Goal: Task Accomplishment & Management: Manage account settings

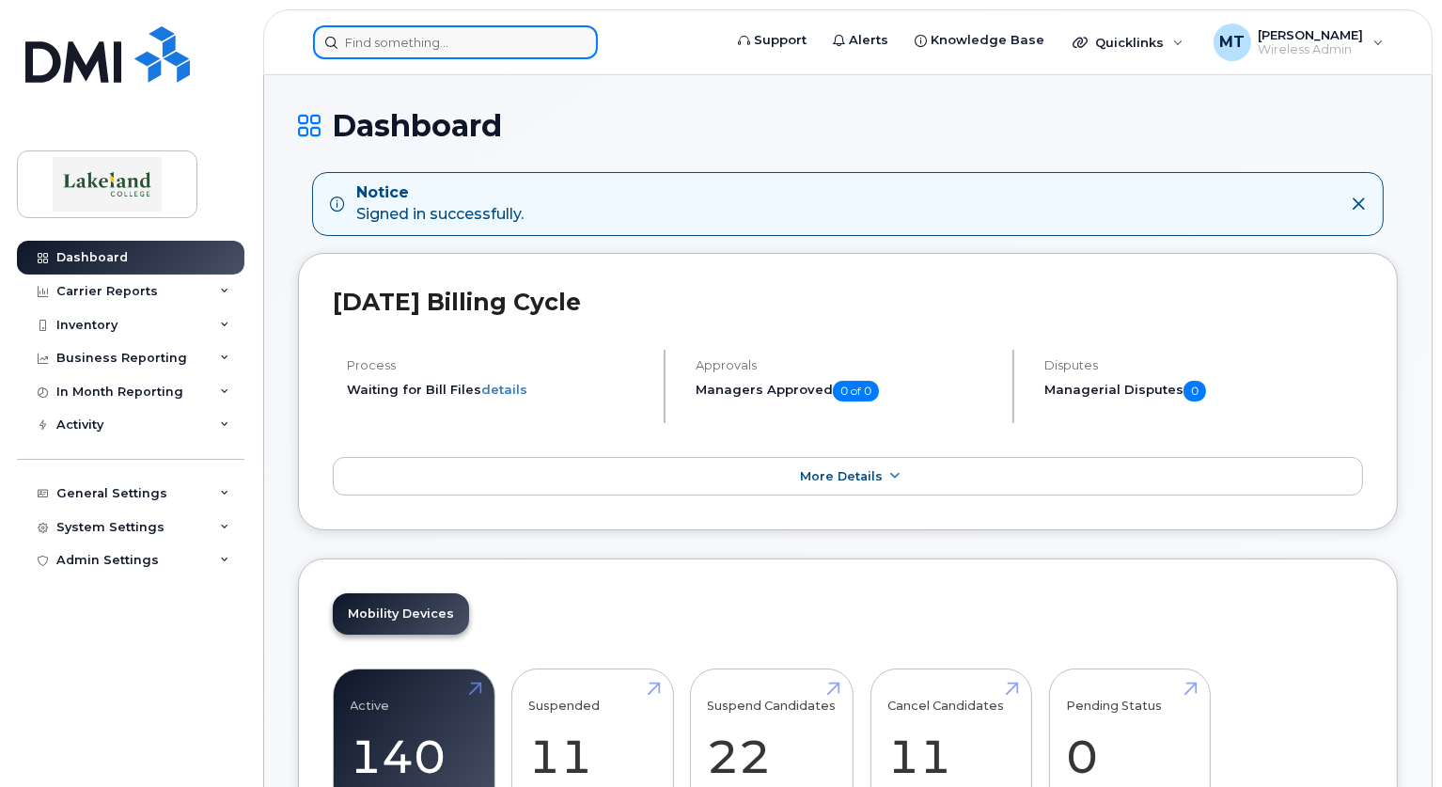
click at [456, 39] on input at bounding box center [455, 42] width 285 height 34
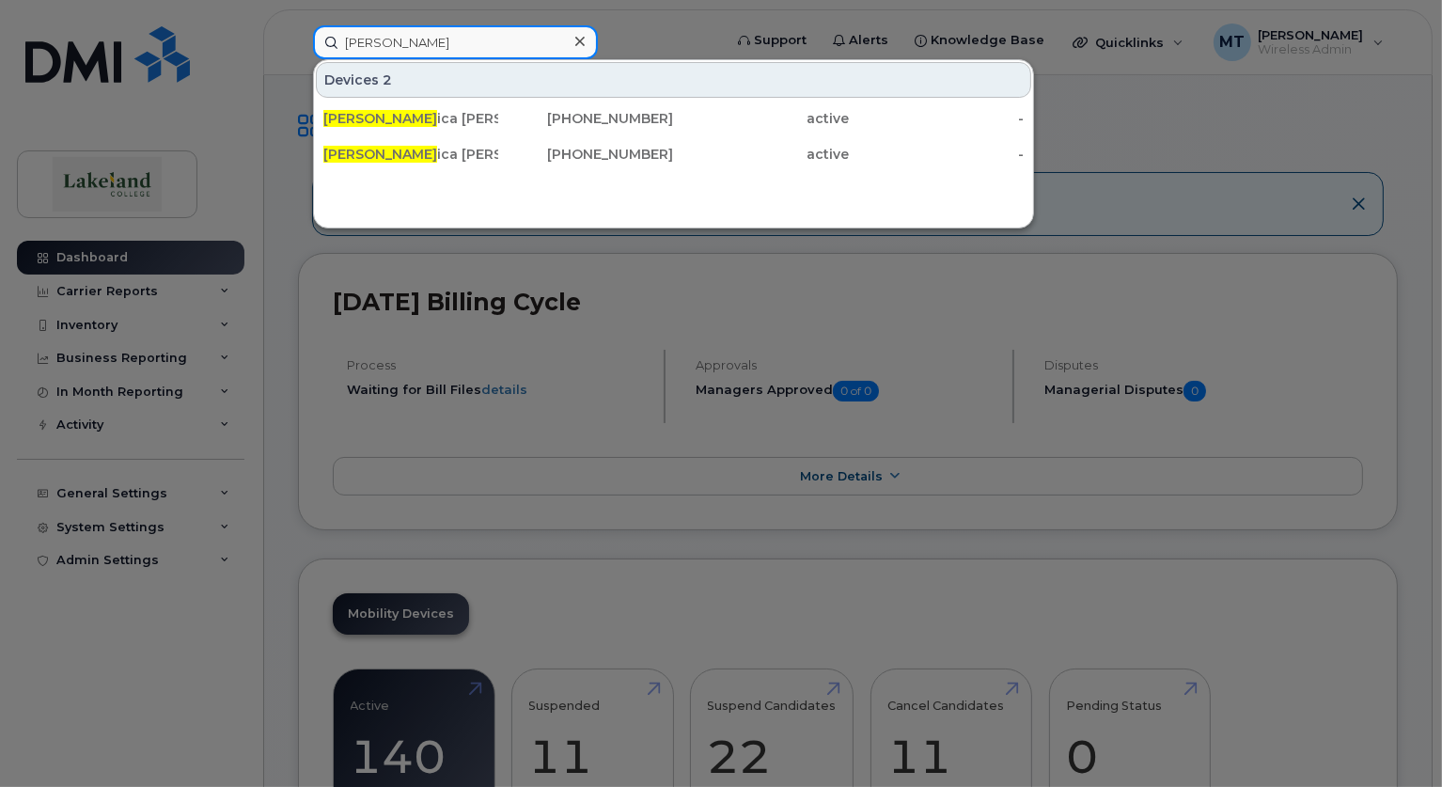
type input "Jessica"
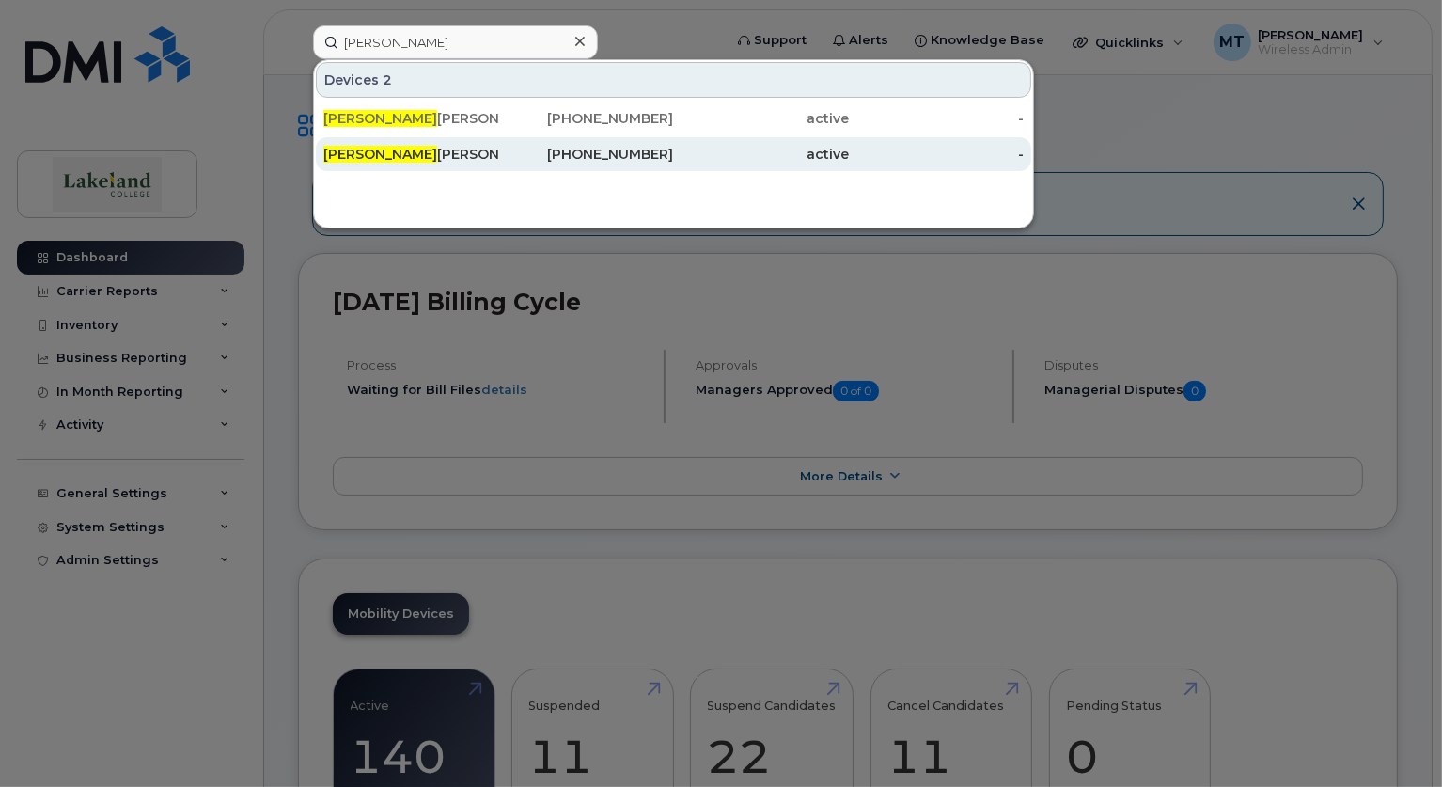
click at [339, 149] on span "Jessica" at bounding box center [380, 154] width 114 height 17
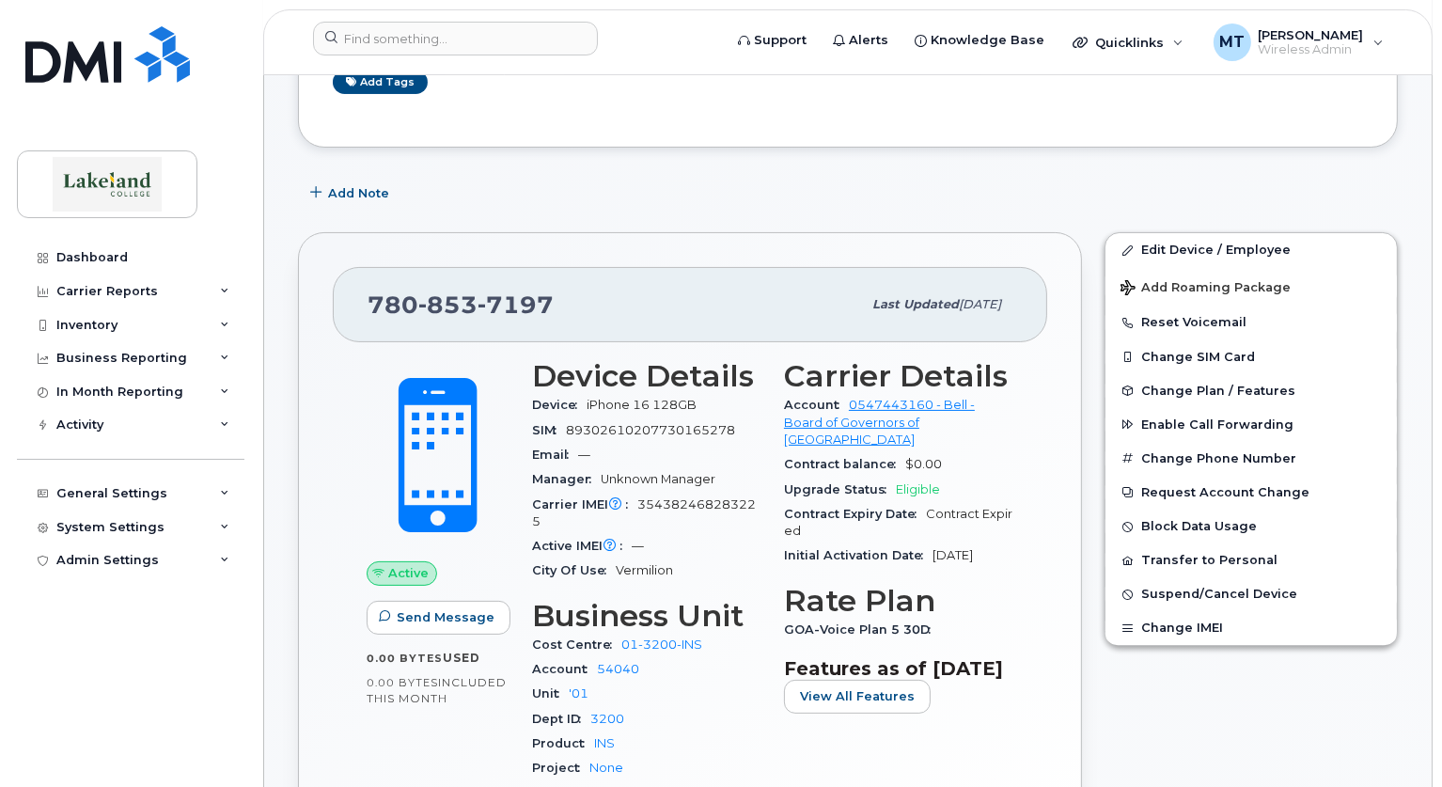
scroll to position [376, 0]
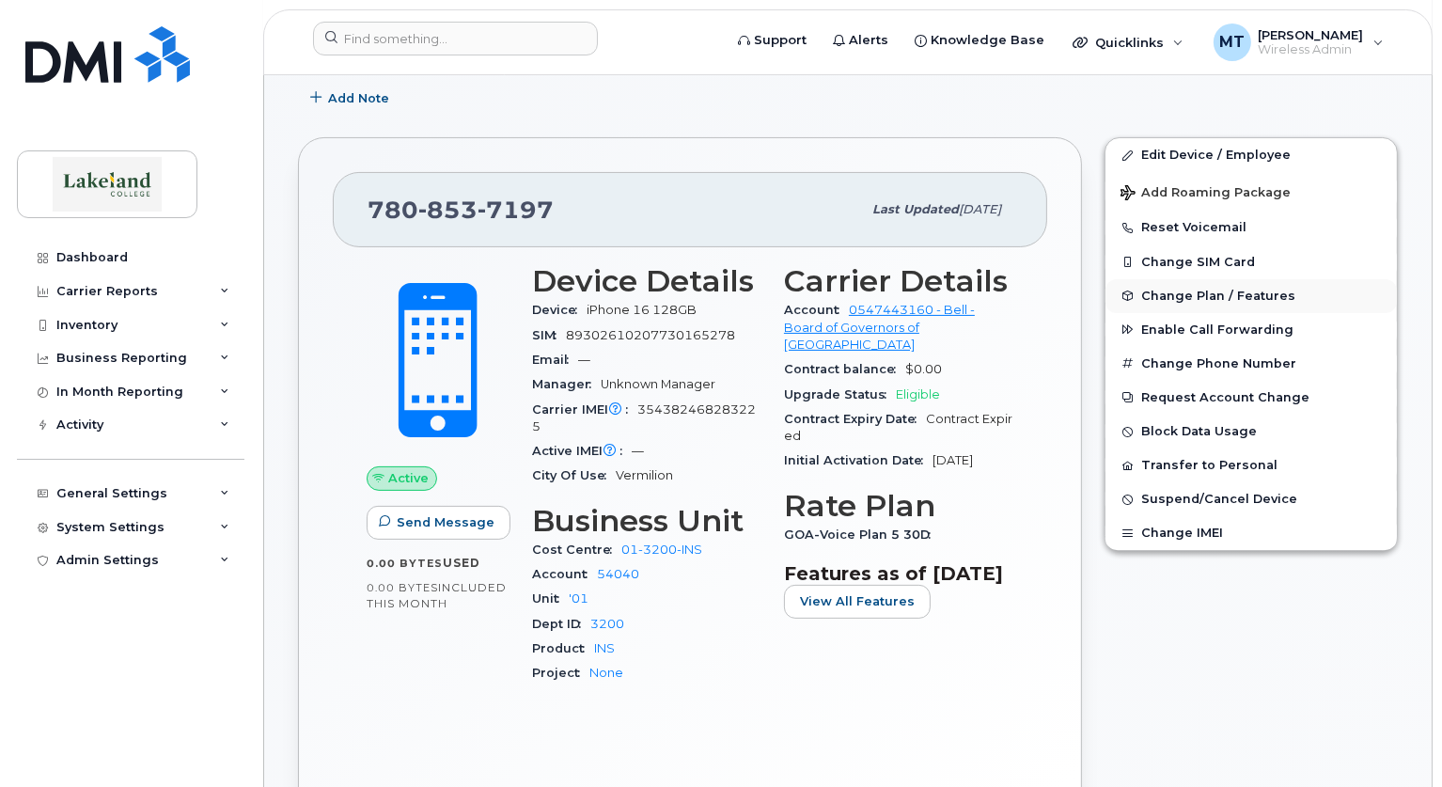
click at [1192, 293] on span "Change Plan / Features" at bounding box center [1218, 296] width 154 height 14
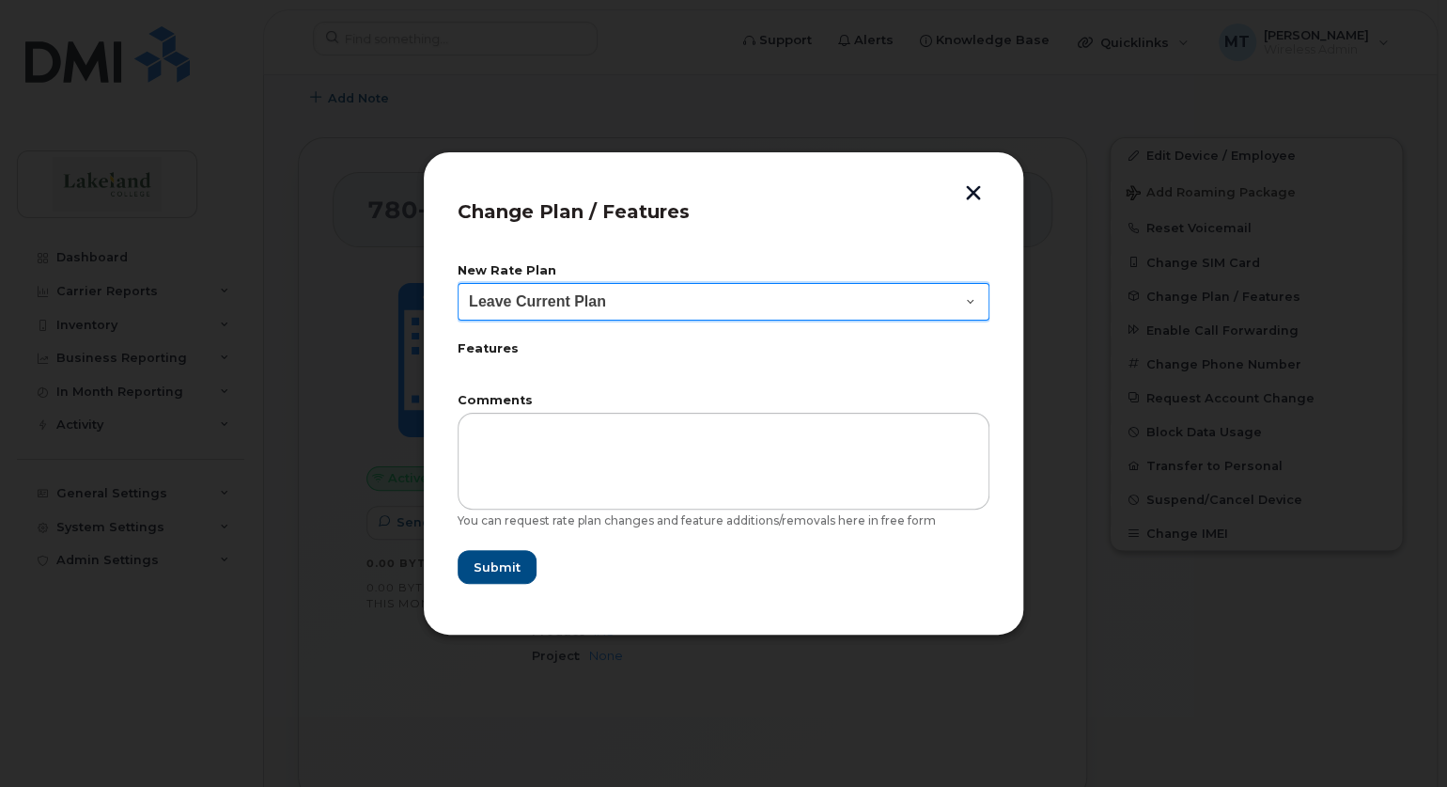
click at [566, 300] on select "Leave Current Plan GOA Smartphone 14 30D" at bounding box center [724, 302] width 532 height 38
select select "2483362"
click at [458, 283] on select "Leave Current Plan GOA Smartphone 14 30D" at bounding box center [724, 302] width 532 height 38
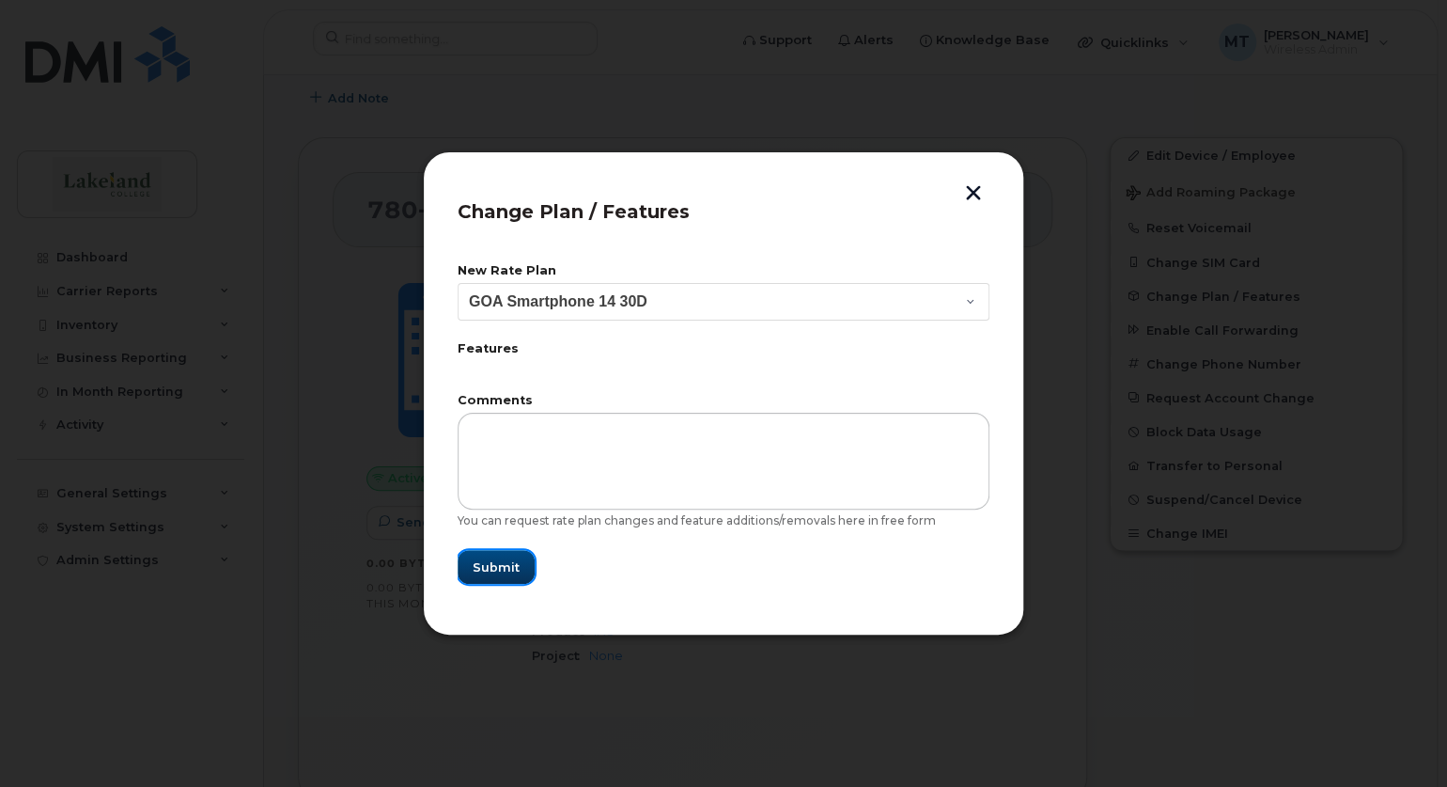
click at [508, 570] on span "Submit" at bounding box center [496, 567] width 47 height 18
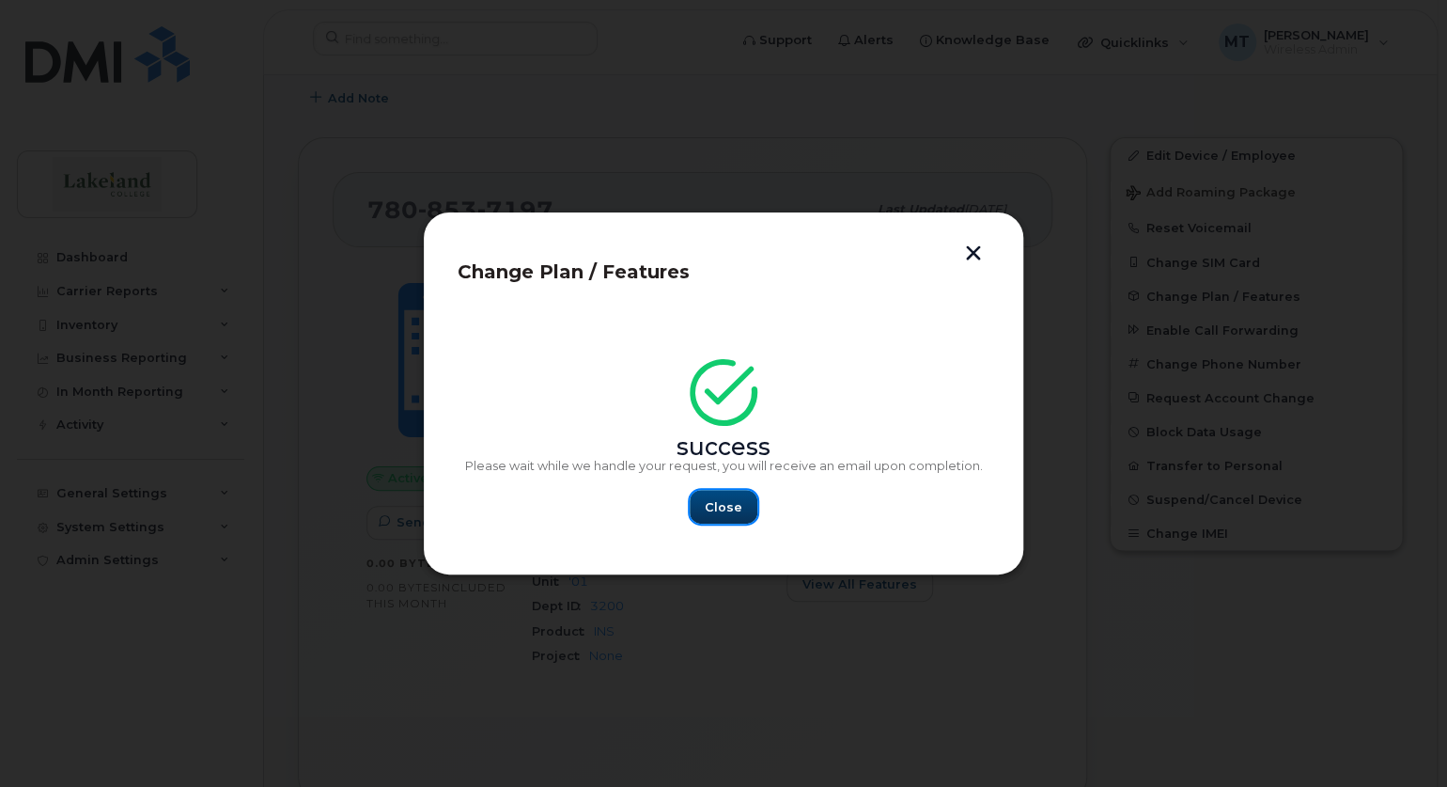
click at [727, 508] on span "Close" at bounding box center [724, 507] width 38 height 18
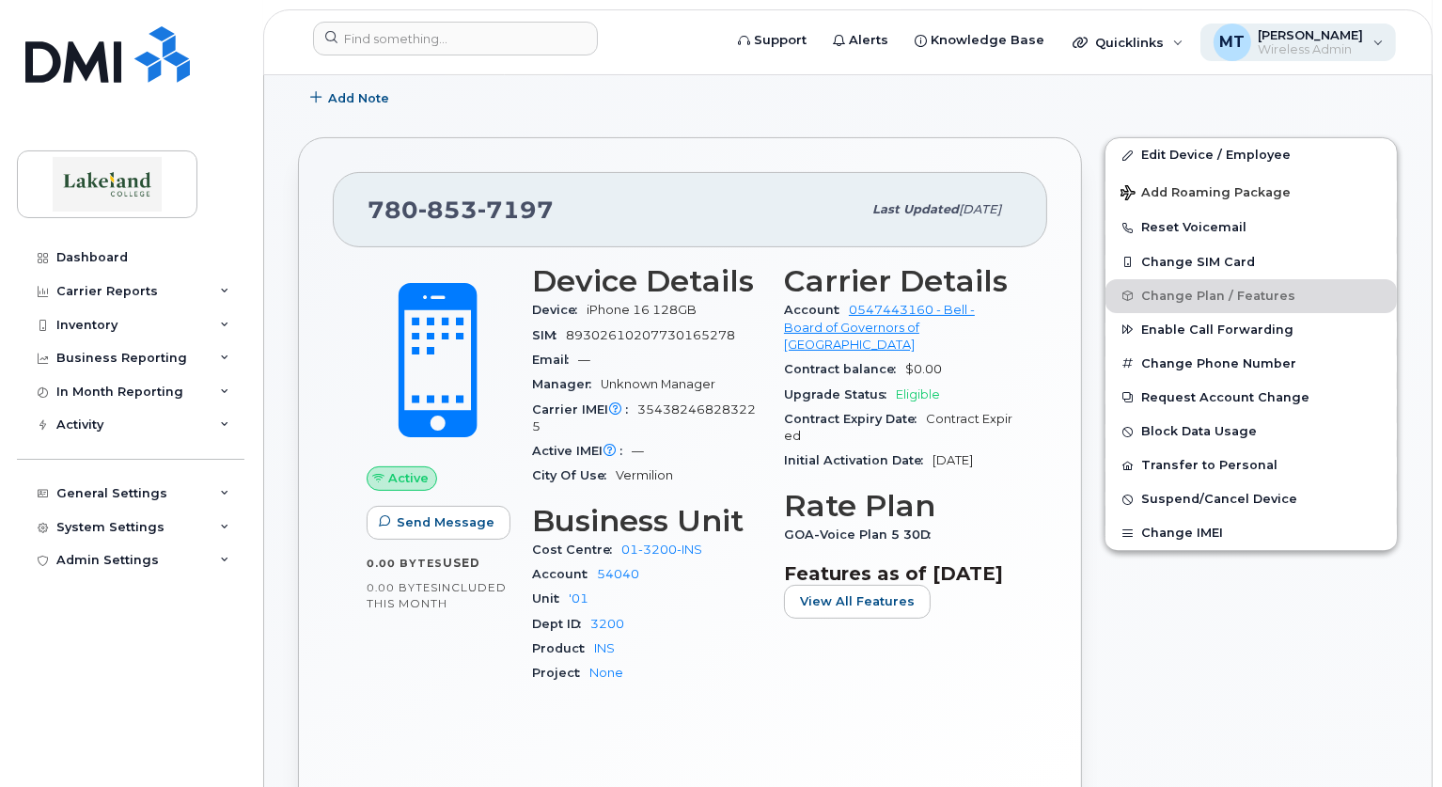
click at [1331, 42] on span "Wireless Admin" at bounding box center [1310, 49] width 105 height 15
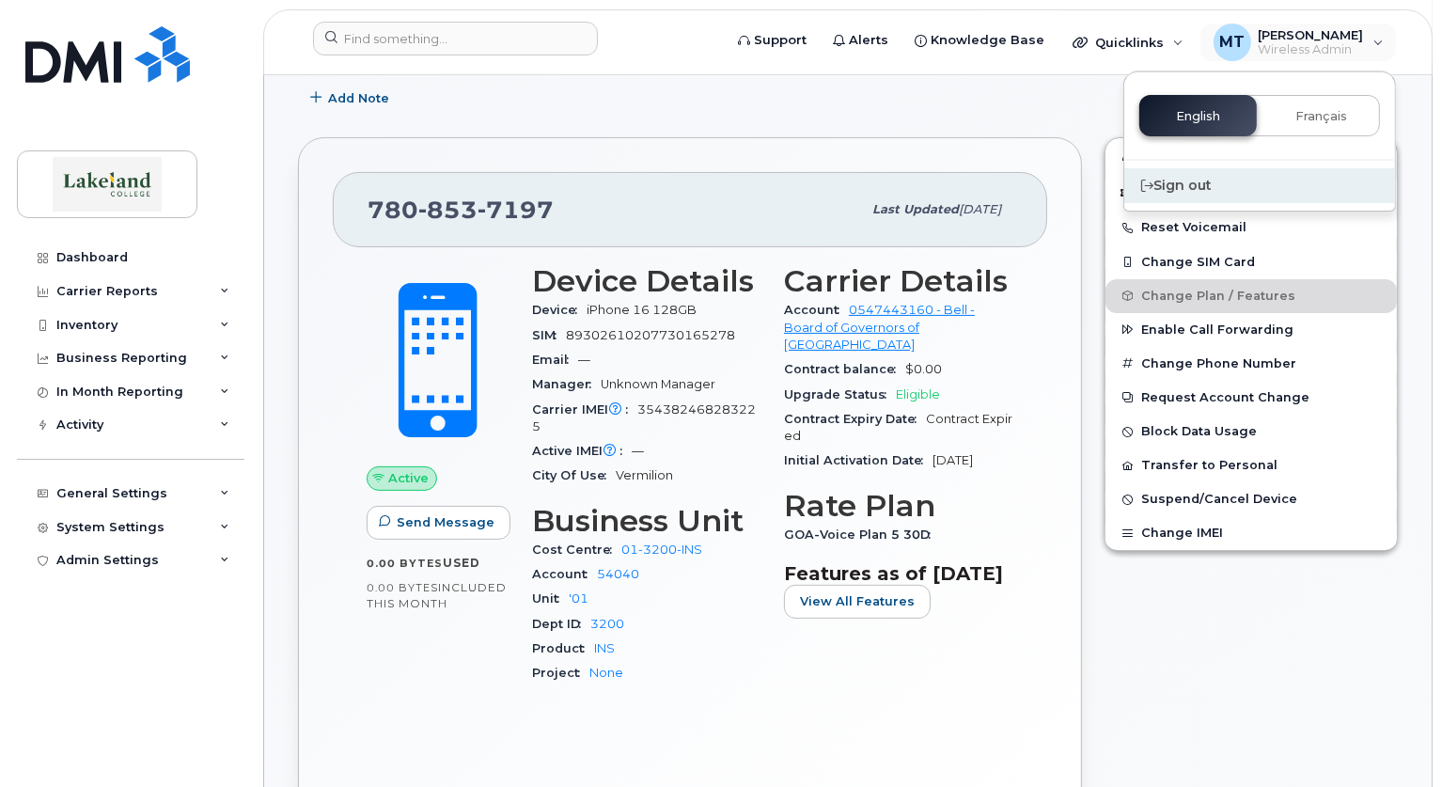
click at [1185, 188] on div "Sign out" at bounding box center [1259, 185] width 271 height 35
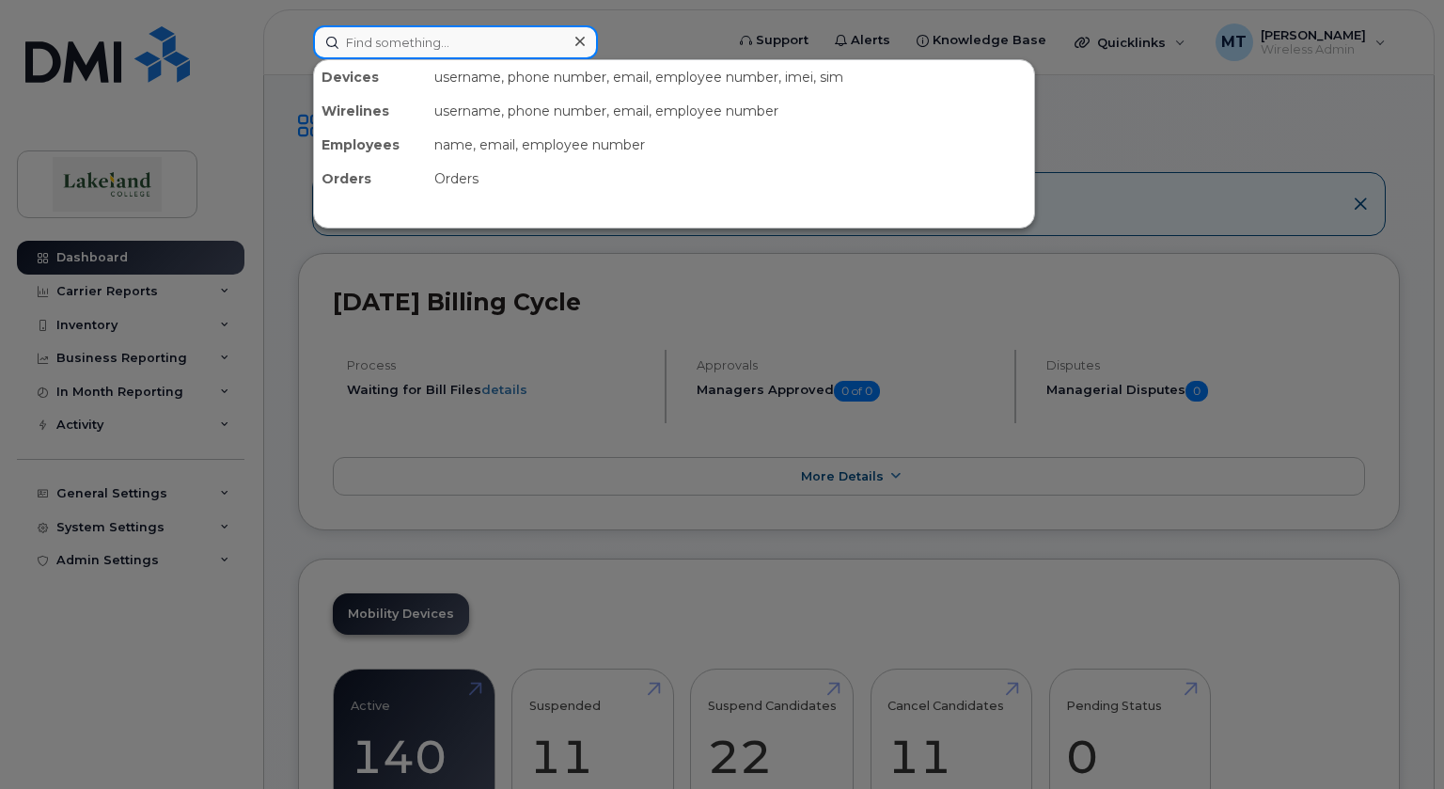
click at [495, 43] on input at bounding box center [455, 42] width 285 height 34
type input "[PERSON_NAME]"
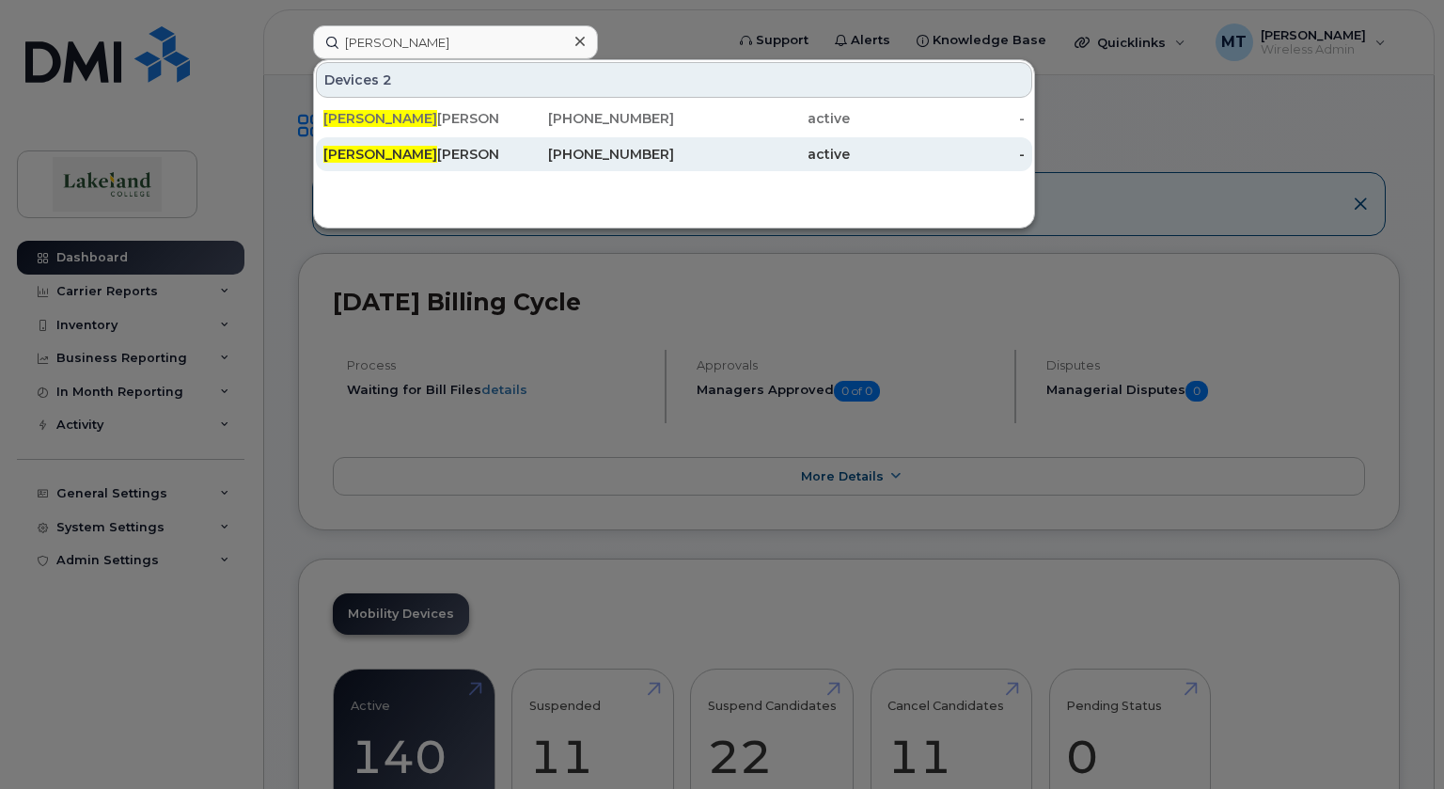
click at [424, 153] on div "Jessica Leaman" at bounding box center [411, 154] width 176 height 19
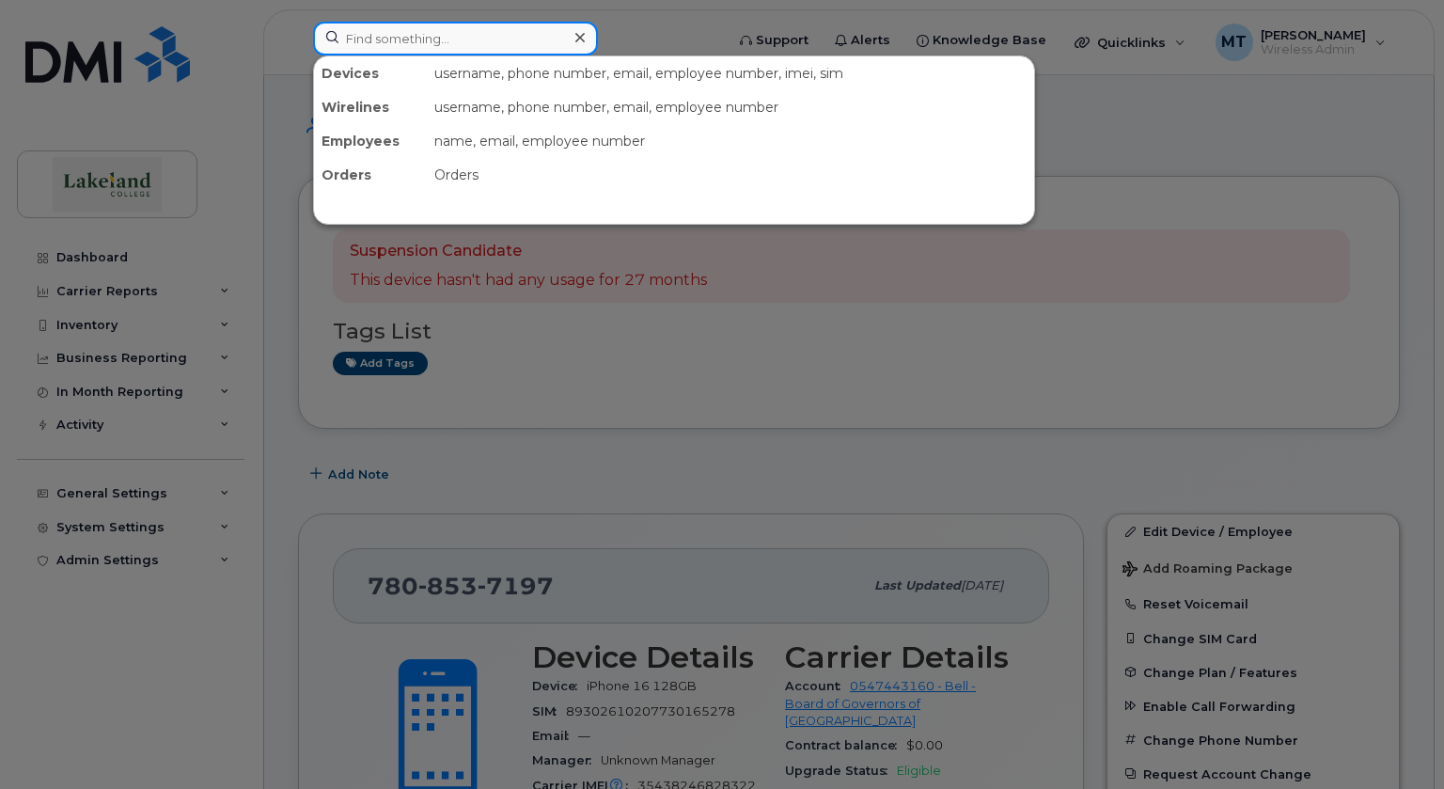
click at [371, 34] on input at bounding box center [455, 39] width 285 height 34
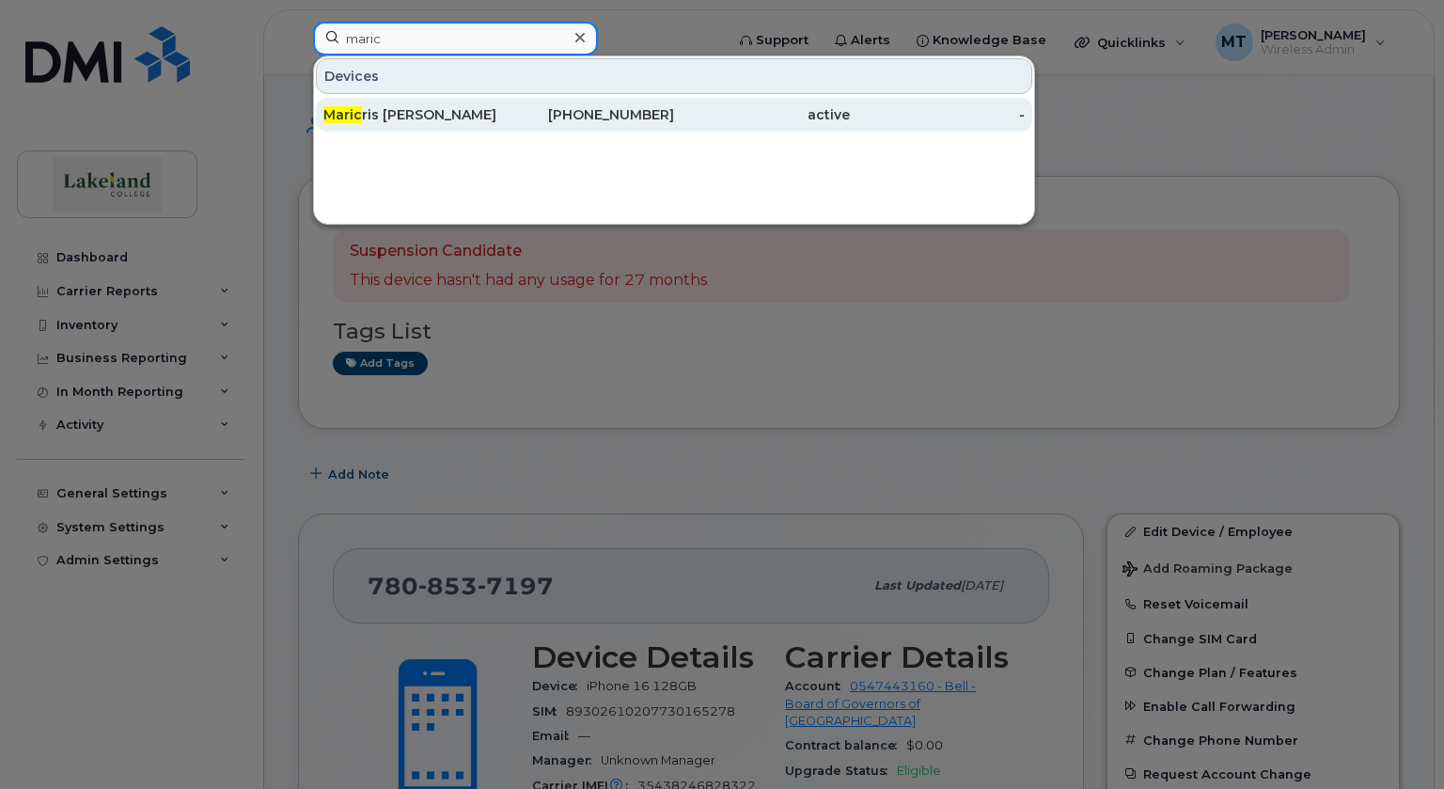
type input "maric"
click at [434, 105] on div "Maric ris Subia" at bounding box center [411, 114] width 176 height 19
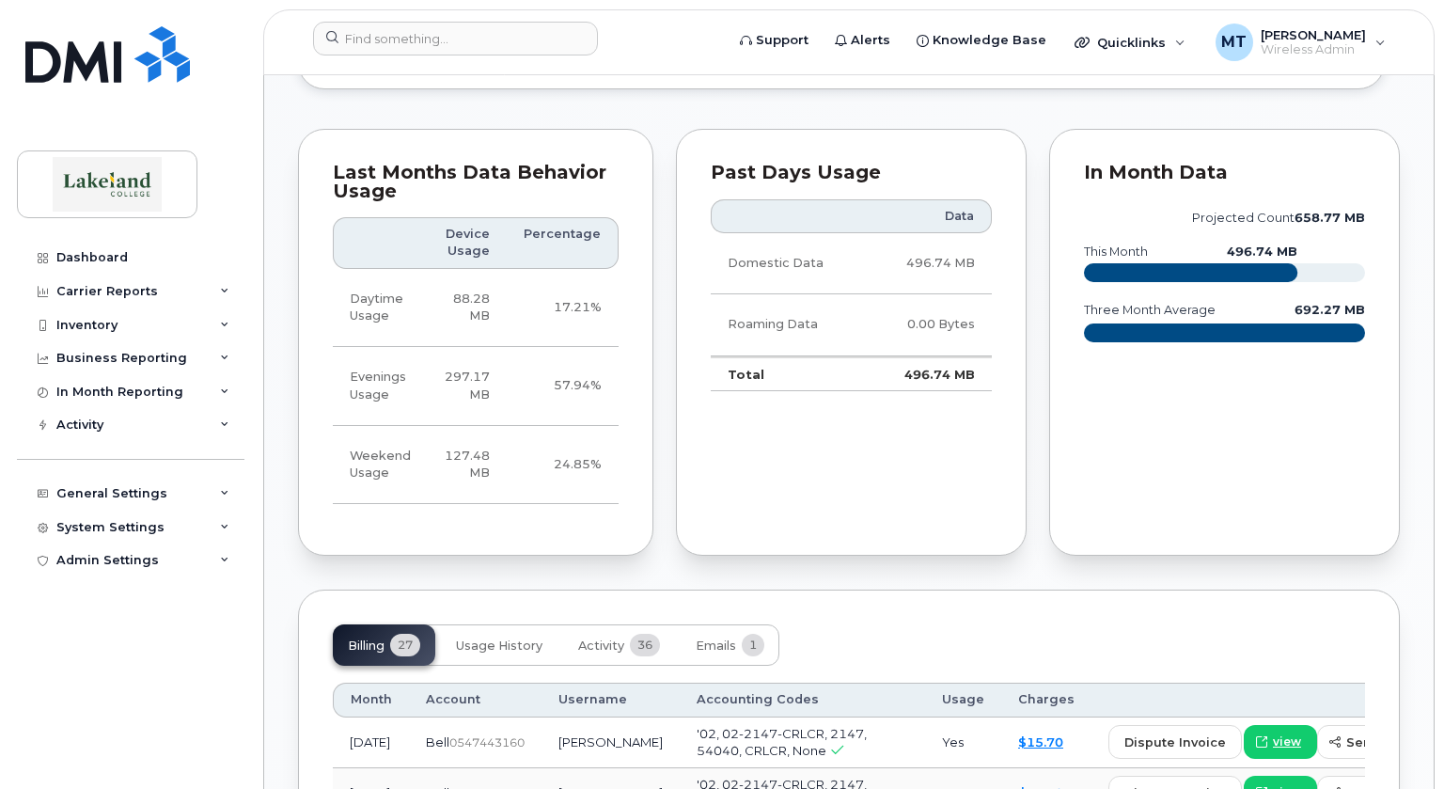
scroll to position [1597, 0]
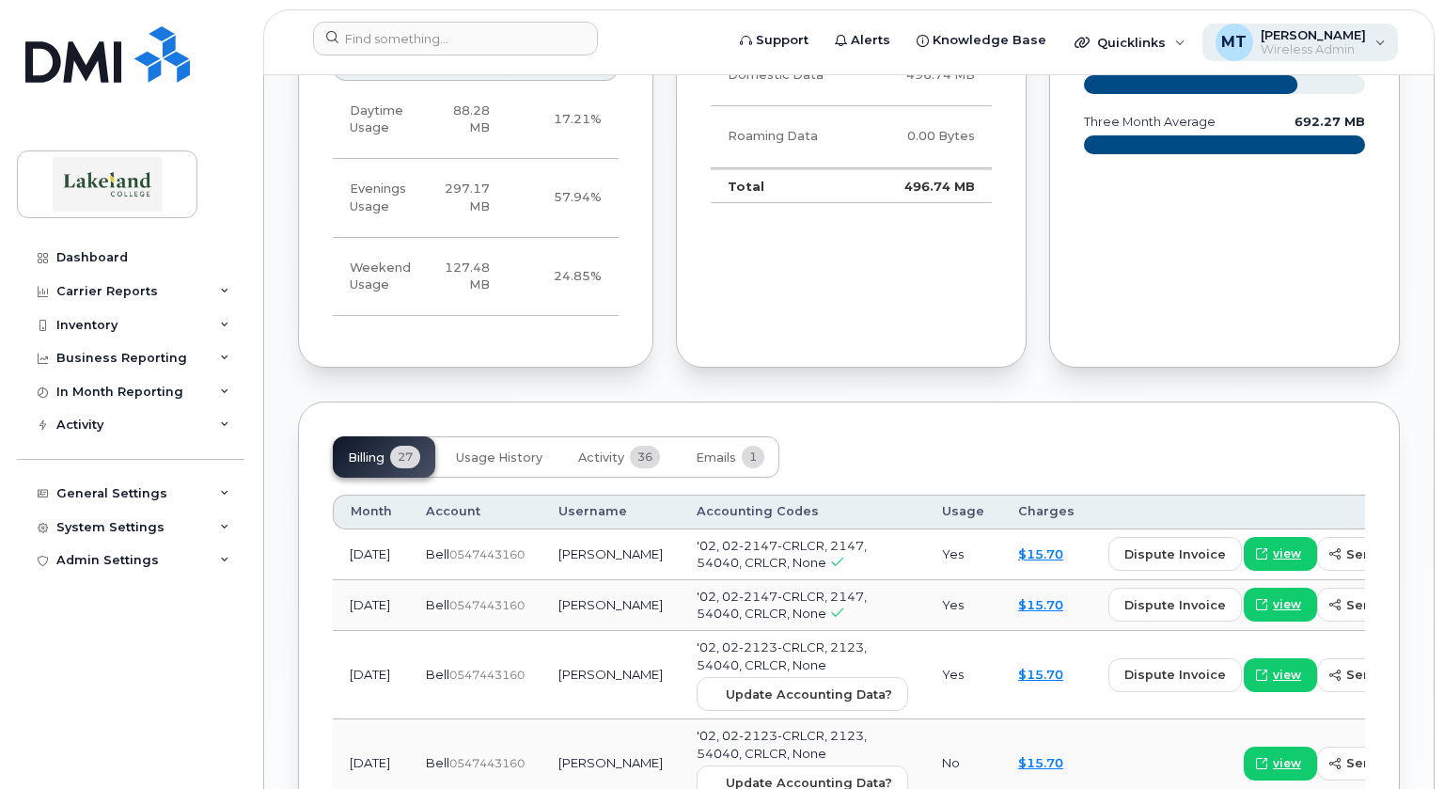
click at [1304, 33] on span "[PERSON_NAME]" at bounding box center [1312, 34] width 105 height 15
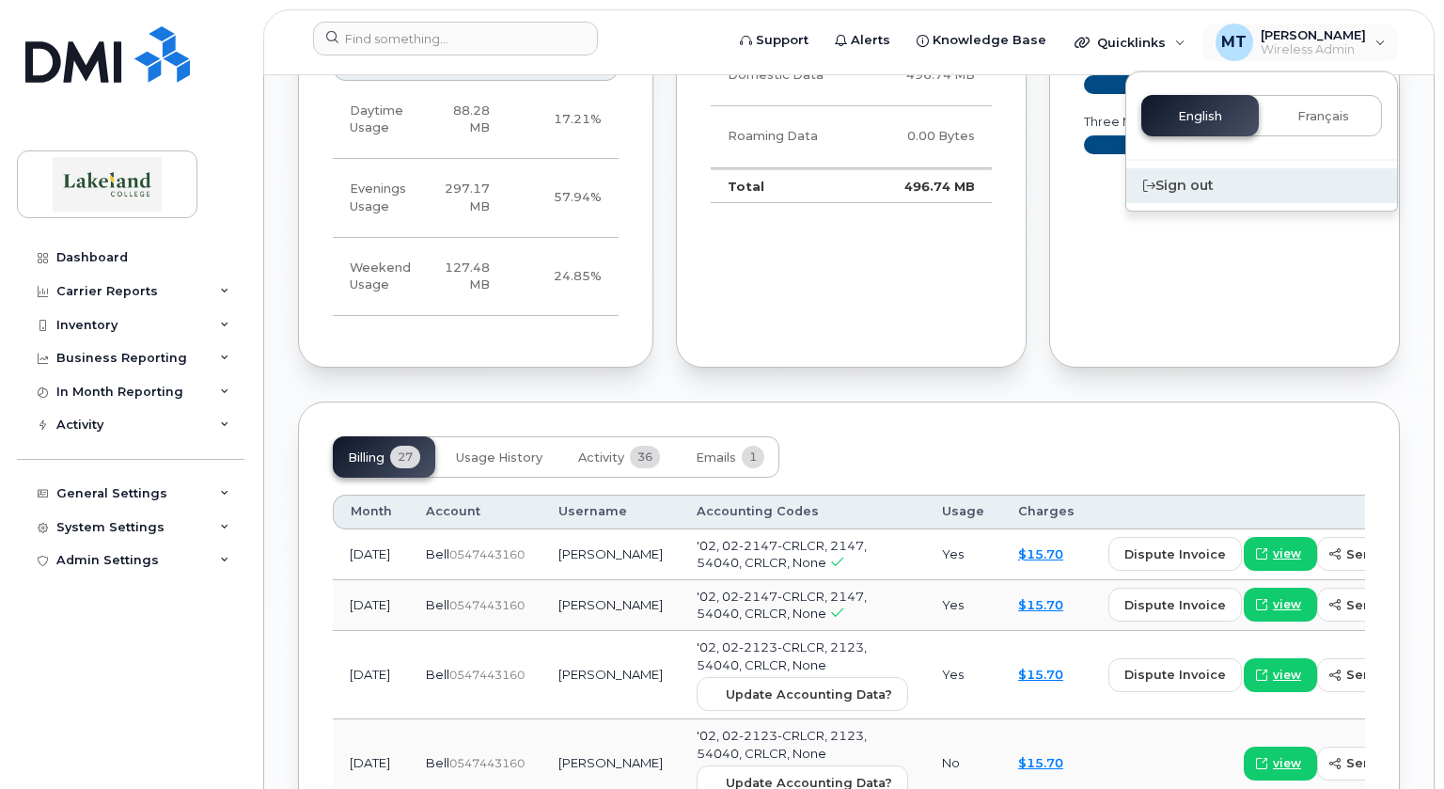
click at [1171, 192] on div "Sign out" at bounding box center [1261, 185] width 271 height 35
